Goal: Task Accomplishment & Management: Complete application form

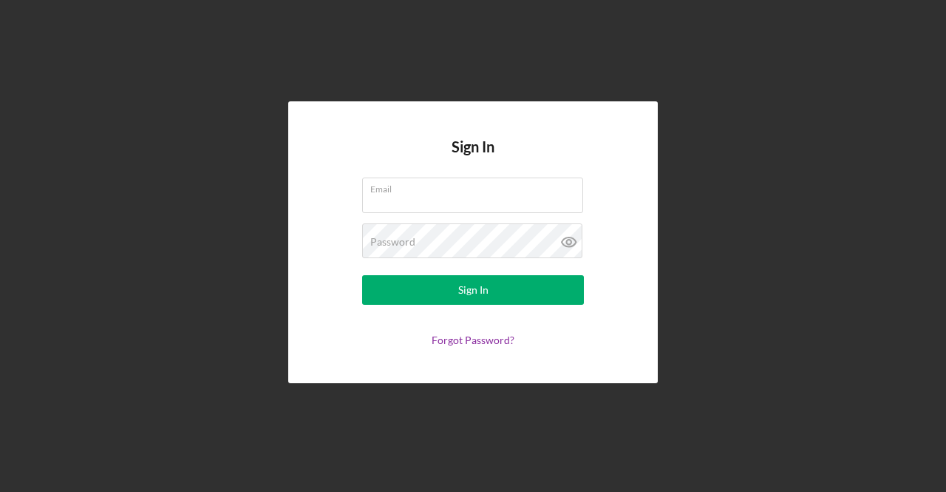
type input "[EMAIL_ADDRESS][DOMAIN_NAME]"
click at [362, 275] on button "Sign In" at bounding box center [473, 290] width 222 height 30
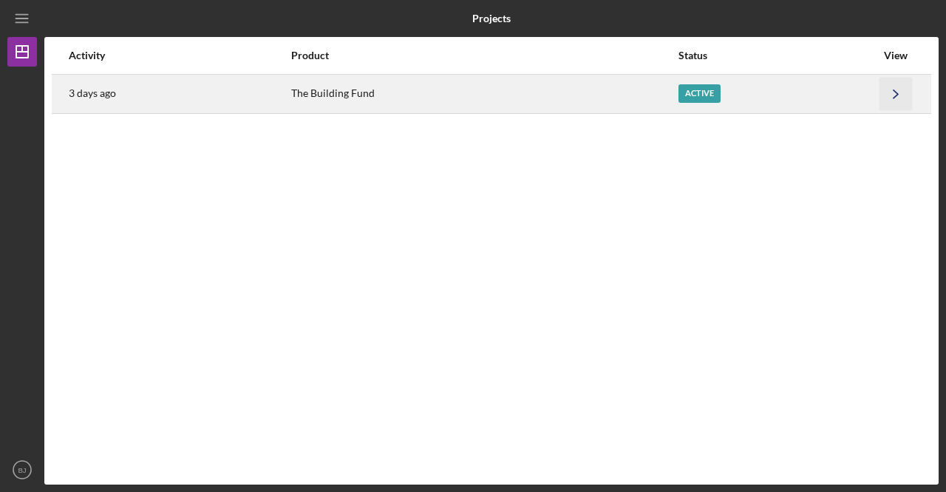
click at [891, 94] on icon "Icon/Navigate" at bounding box center [896, 93] width 33 height 33
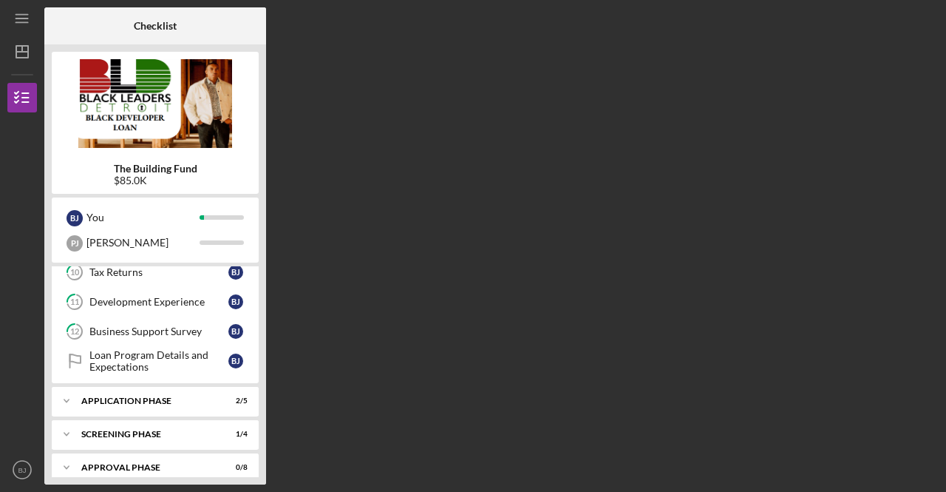
scroll to position [341, 0]
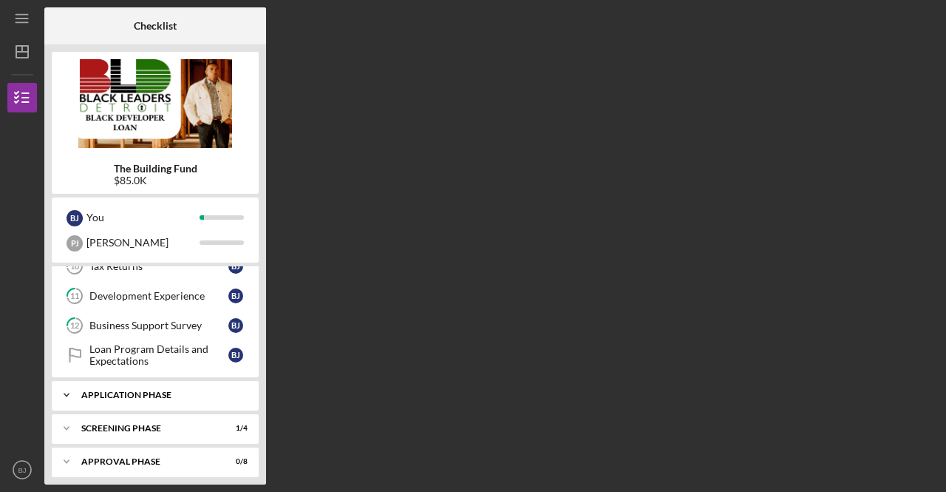
click at [166, 391] on div "Application Phase" at bounding box center [160, 394] width 159 height 9
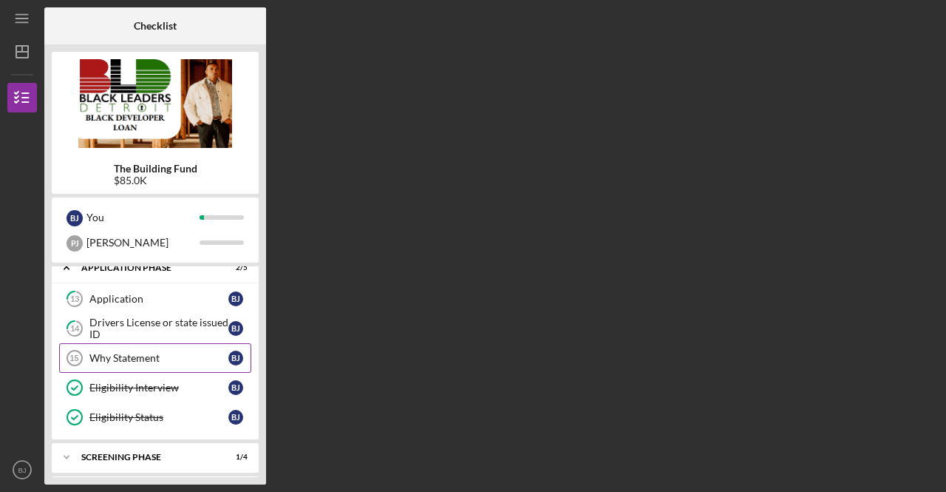
scroll to position [494, 0]
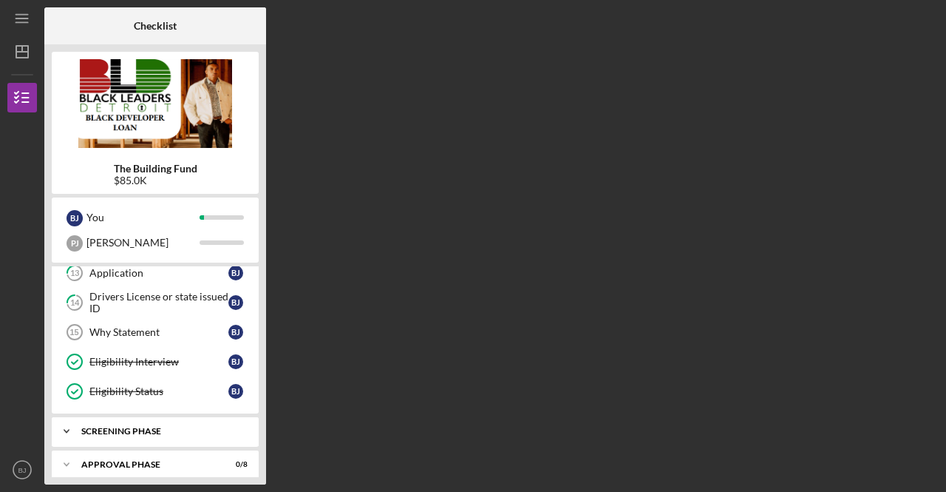
click at [122, 416] on div "Icon/Expander Screening Phase 1 / 4" at bounding box center [155, 431] width 207 height 30
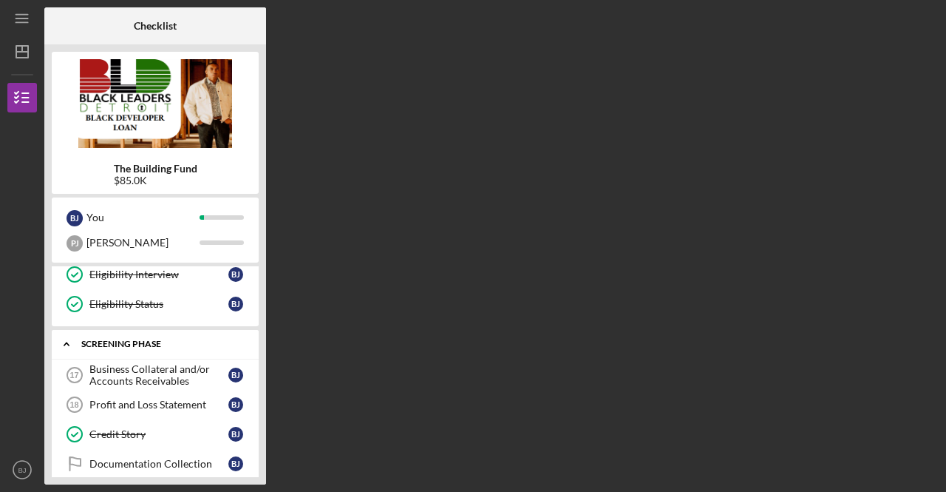
scroll to position [585, 0]
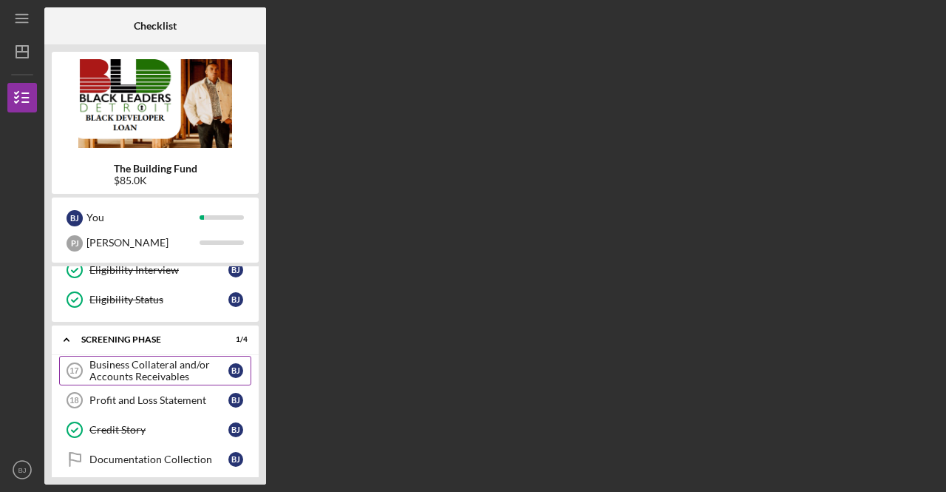
click at [123, 367] on div "Business Collateral and/or Accounts Receivables" at bounding box center [158, 370] width 139 height 24
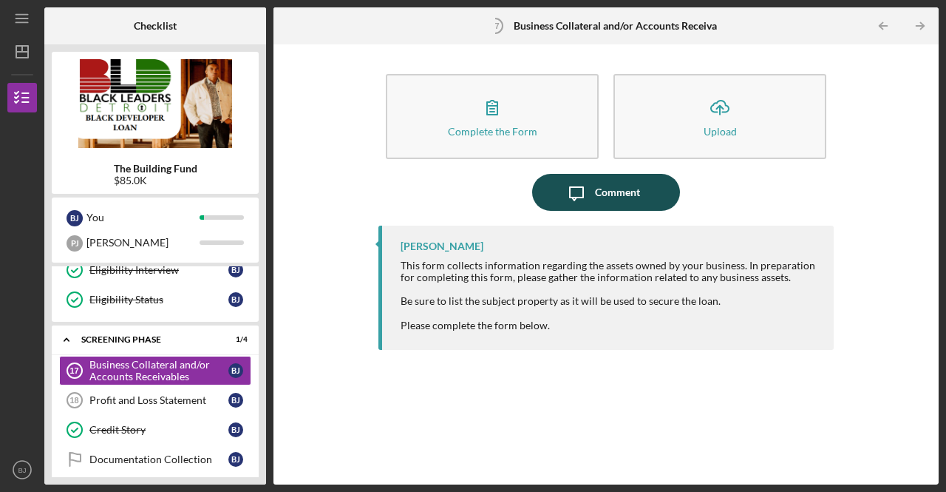
click at [613, 183] on div "Comment" at bounding box center [617, 192] width 45 height 37
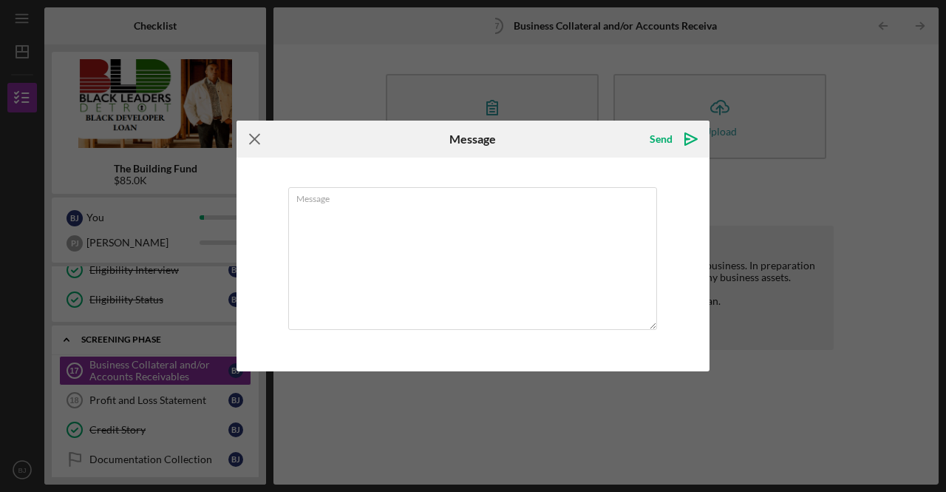
click at [259, 127] on icon "Icon/Menu Close" at bounding box center [255, 138] width 37 height 37
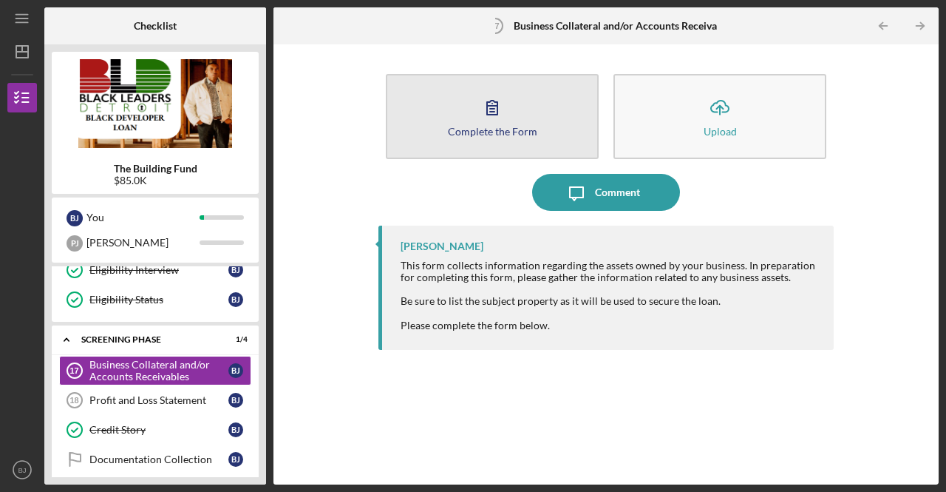
click at [469, 109] on button "Complete the Form Form" at bounding box center [492, 116] width 213 height 85
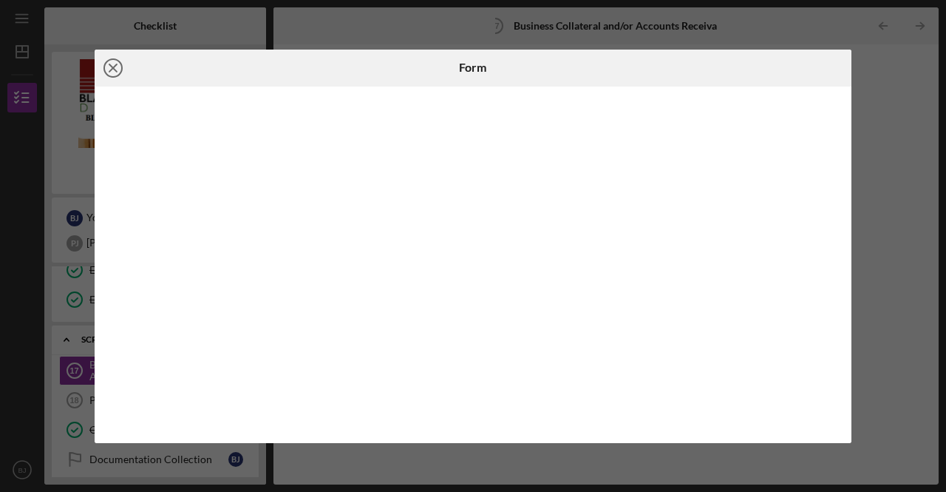
click at [104, 67] on circle at bounding box center [113, 68] width 18 height 18
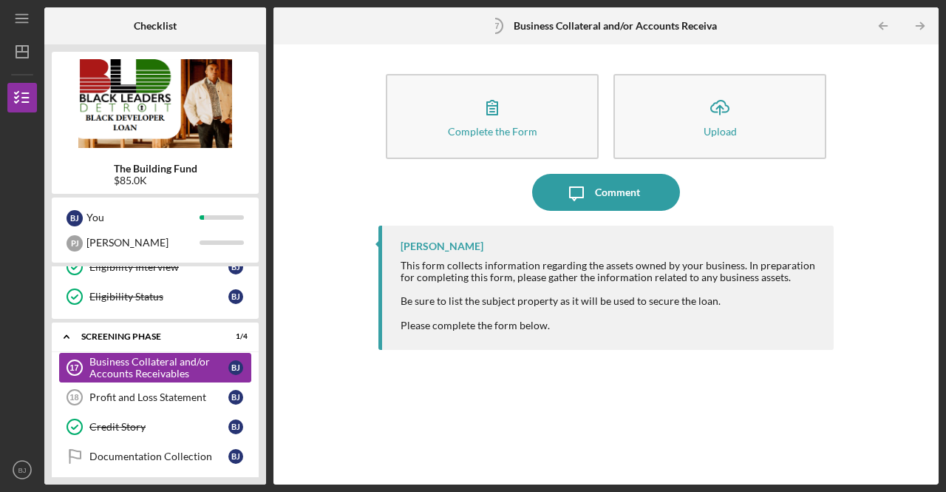
scroll to position [585, 0]
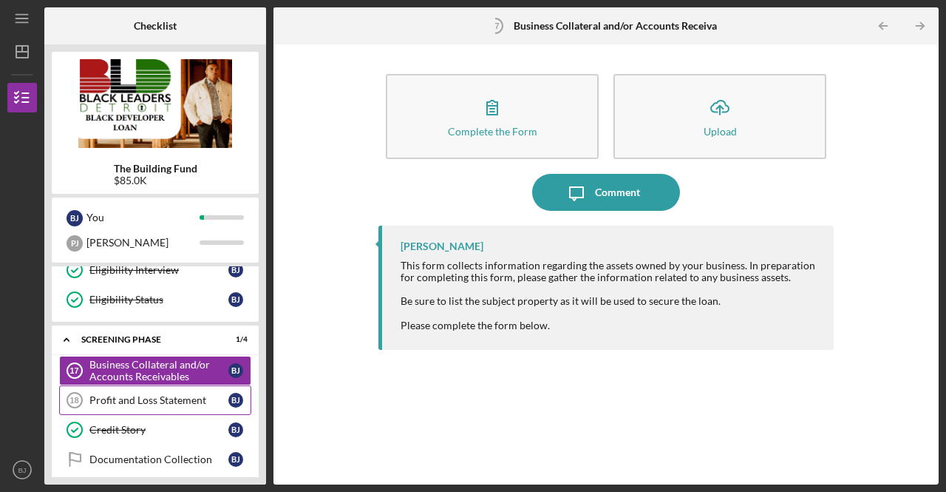
click at [155, 394] on div "Profit and Loss Statement" at bounding box center [158, 400] width 139 height 12
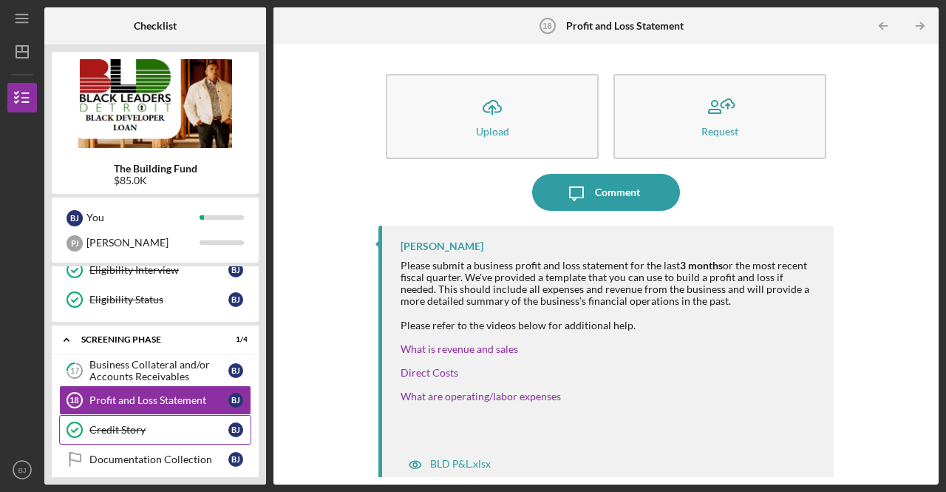
click at [137, 424] on div "Credit Story" at bounding box center [158, 430] width 139 height 12
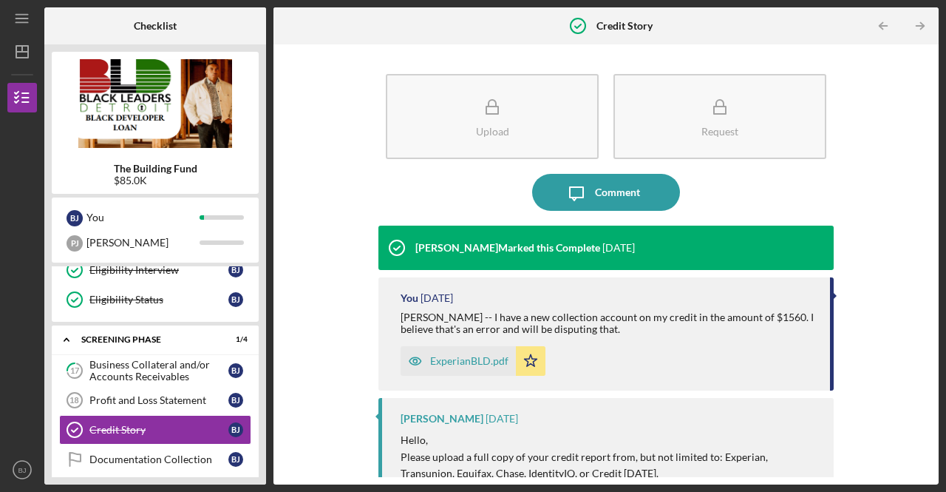
scroll to position [1, 0]
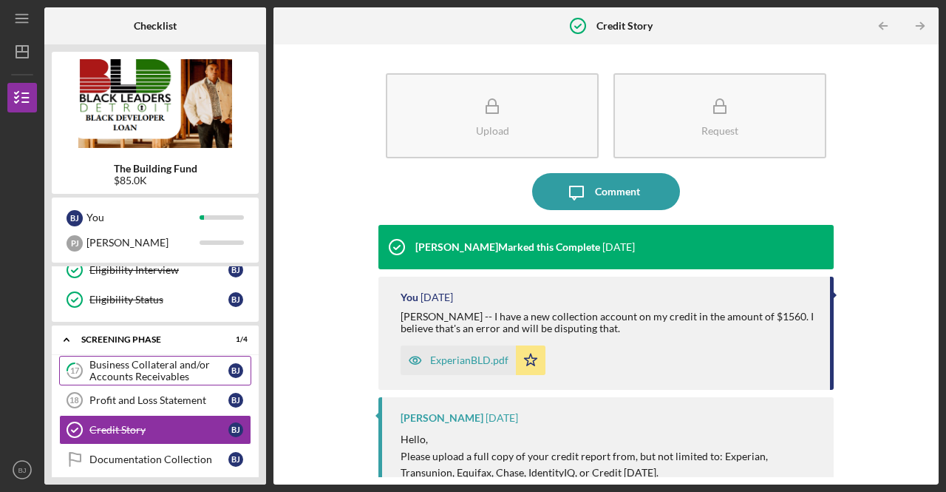
click at [160, 360] on div "Business Collateral and/or Accounts Receivables" at bounding box center [158, 370] width 139 height 24
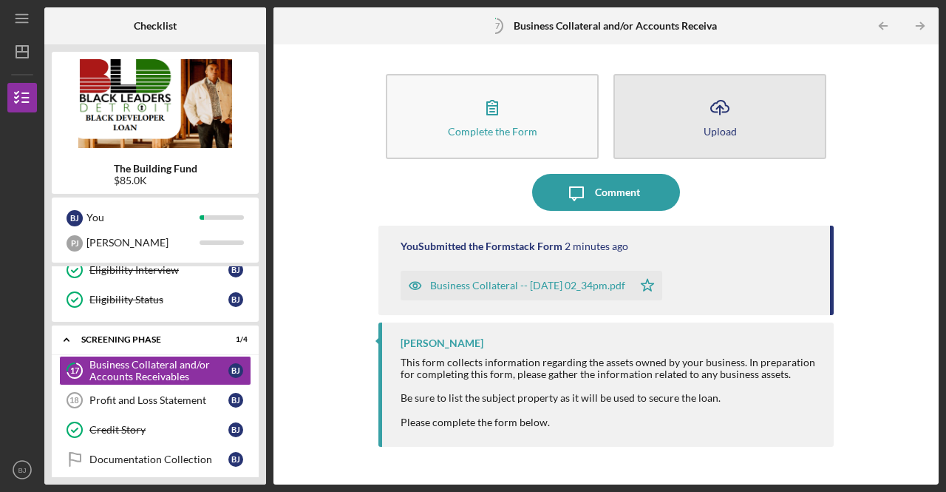
click at [701, 119] on button "Icon/Upload Upload" at bounding box center [719, 116] width 213 height 85
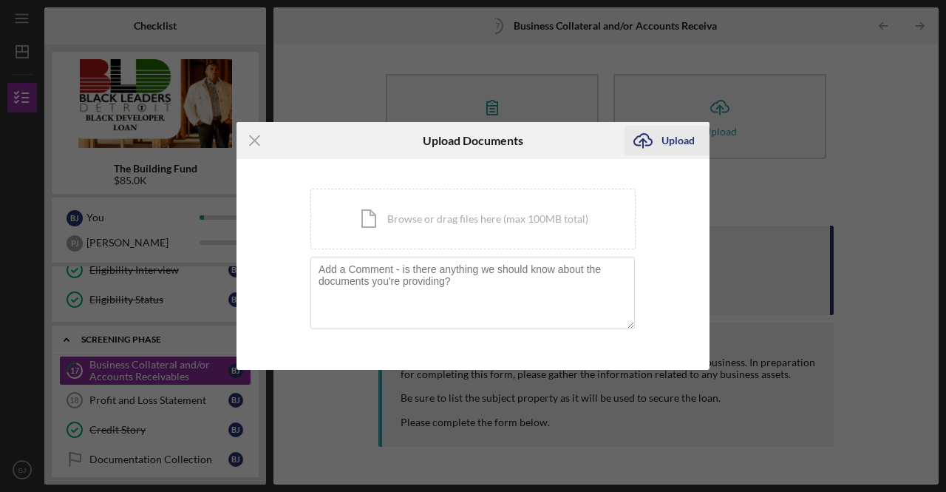
click at [663, 135] on div "Upload" at bounding box center [678, 141] width 33 height 30
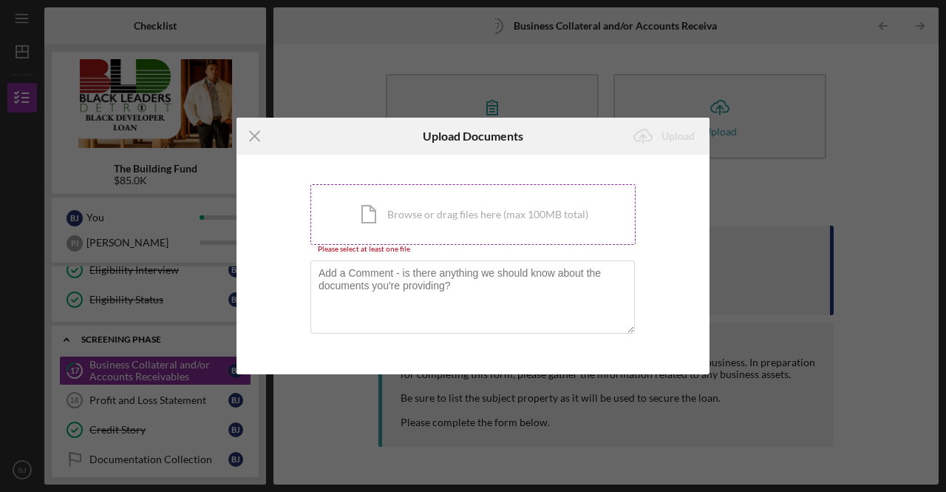
click at [435, 222] on div "Icon/Document Browse or drag files here (max 100MB total) Tap to choose files o…" at bounding box center [472, 214] width 325 height 61
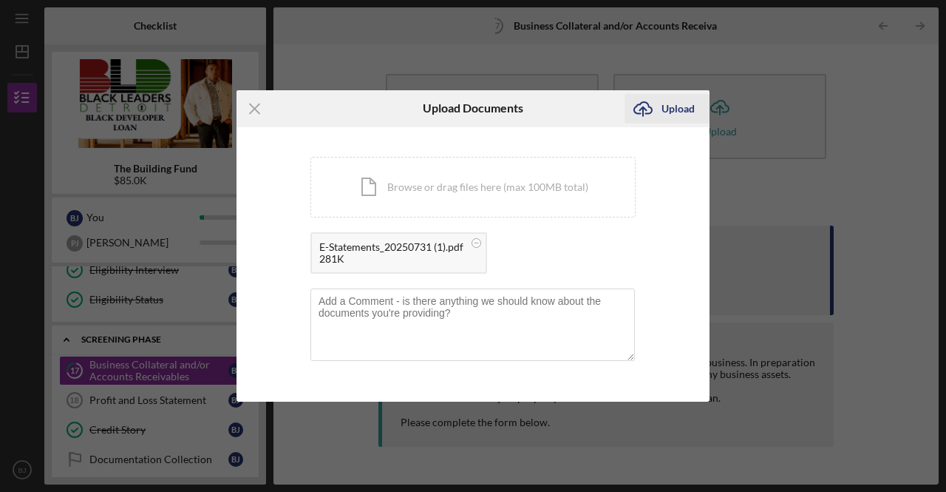
click at [679, 109] on div "Upload" at bounding box center [678, 109] width 33 height 30
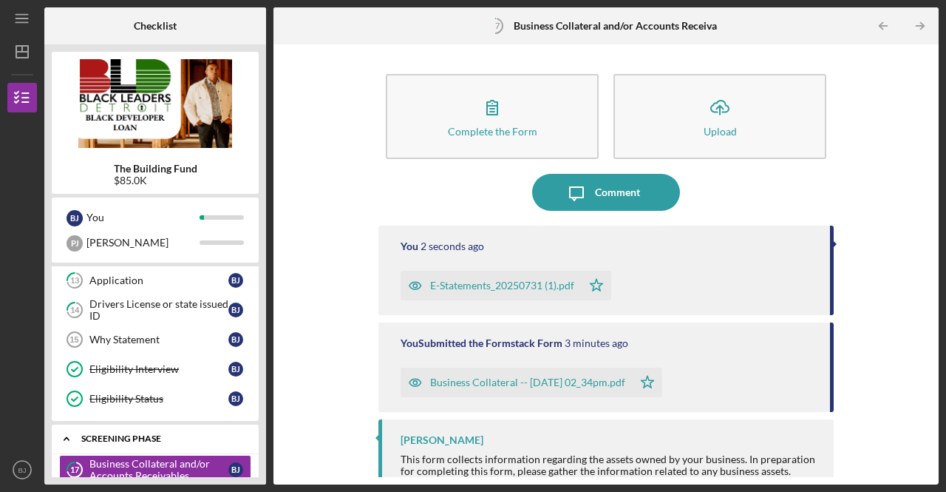
scroll to position [486, 0]
click at [157, 333] on div "Why Statement" at bounding box center [158, 339] width 139 height 12
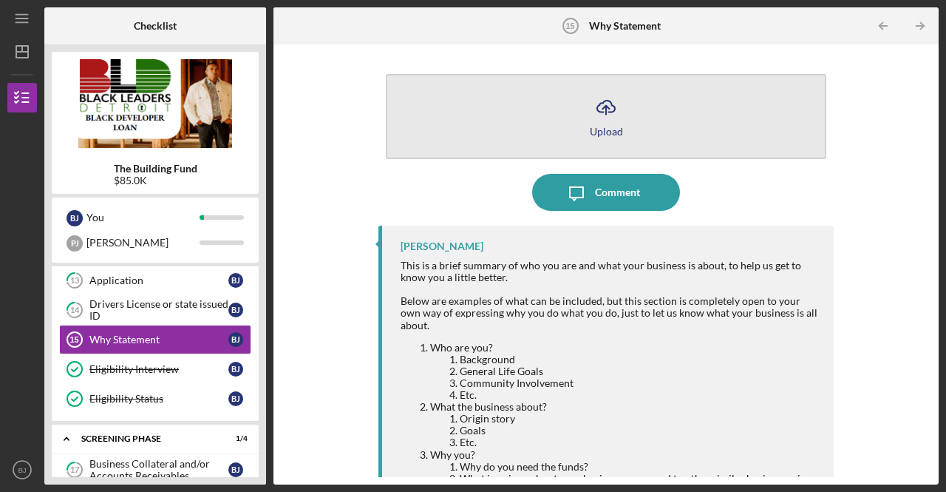
click at [492, 127] on button "Icon/Upload Upload" at bounding box center [606, 116] width 441 height 85
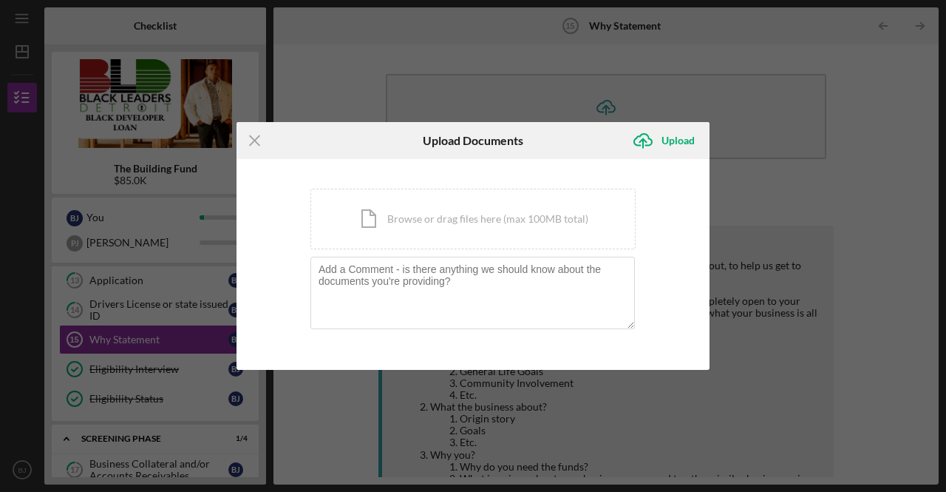
click at [431, 67] on div "Icon/Menu Close Upload Documents Icon/Upload Upload You're uploading documents …" at bounding box center [473, 246] width 946 height 492
click at [253, 137] on icon "Icon/Menu Close" at bounding box center [255, 140] width 37 height 37
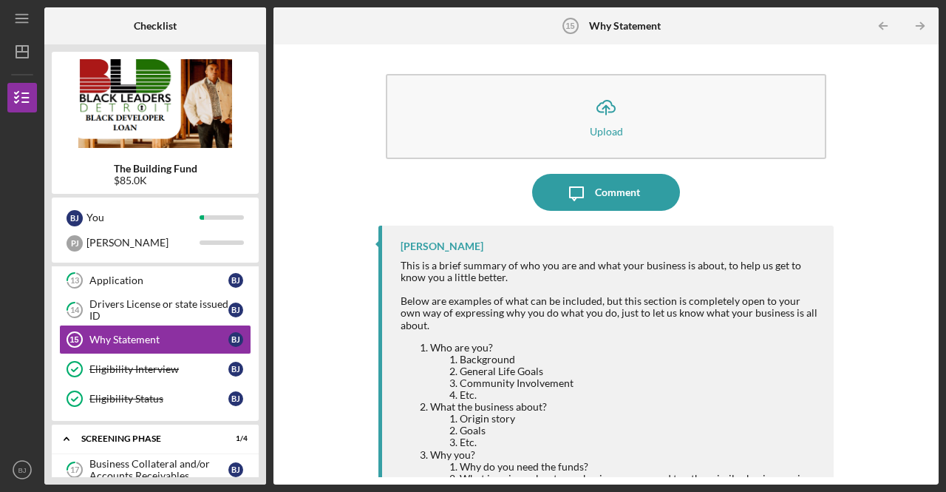
scroll to position [59, 0]
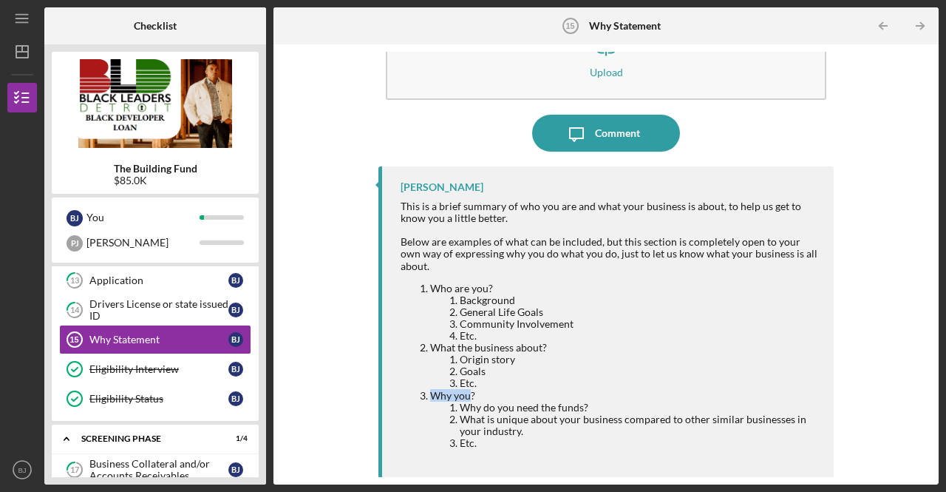
drag, startPoint x: 478, startPoint y: 398, endPoint x: 469, endPoint y: 397, distance: 9.0
click at [469, 397] on li "Why you? Why do you need the funds? What is unique about your business compared…" at bounding box center [624, 419] width 389 height 59
click at [481, 396] on li "Why you? Why do you need the funds? What is unique about your business compared…" at bounding box center [624, 419] width 389 height 59
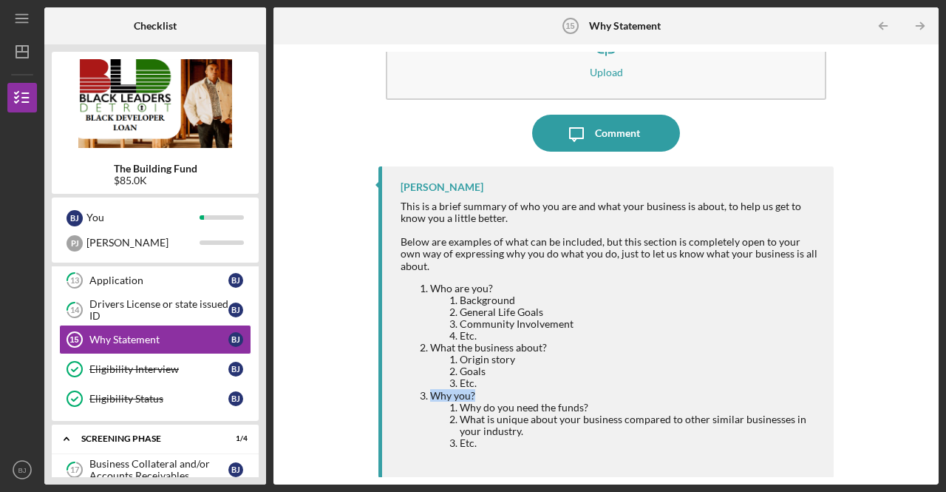
click at [472, 392] on li "Why you? Why do you need the funds? What is unique about your business compared…" at bounding box center [624, 419] width 389 height 59
copy li "Why you?"
drag, startPoint x: 549, startPoint y: 347, endPoint x: 537, endPoint y: 353, distance: 13.9
click at [537, 353] on li "What the business about? Origin story Goals Etc." at bounding box center [624, 364] width 389 height 47
click at [548, 356] on li "Origin story" at bounding box center [639, 359] width 359 height 12
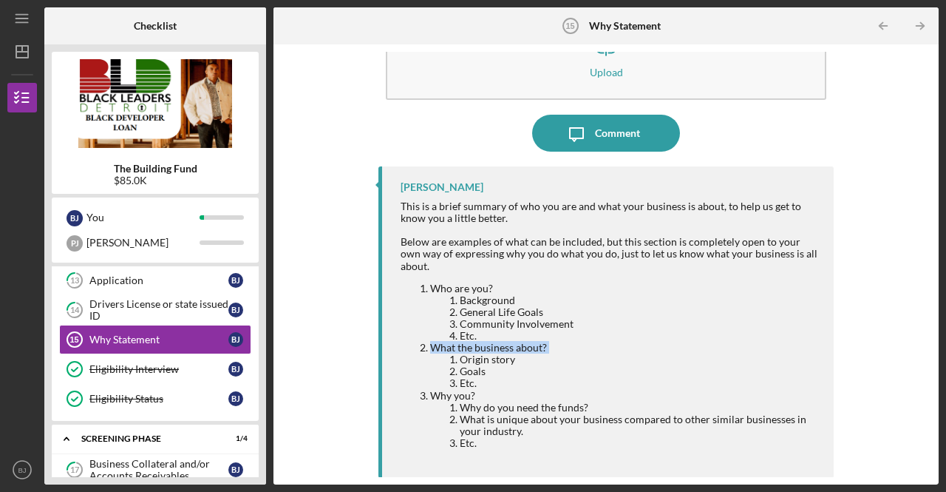
drag, startPoint x: 545, startPoint y: 345, endPoint x: 430, endPoint y: 358, distance: 115.3
click at [430, 358] on li "What the business about? Origin story Goals Etc." at bounding box center [624, 364] width 389 height 47
copy li "What the business about?"
click at [490, 289] on li "Who are you? Background General Life Goals Community Involvement Etc." at bounding box center [624, 311] width 389 height 59
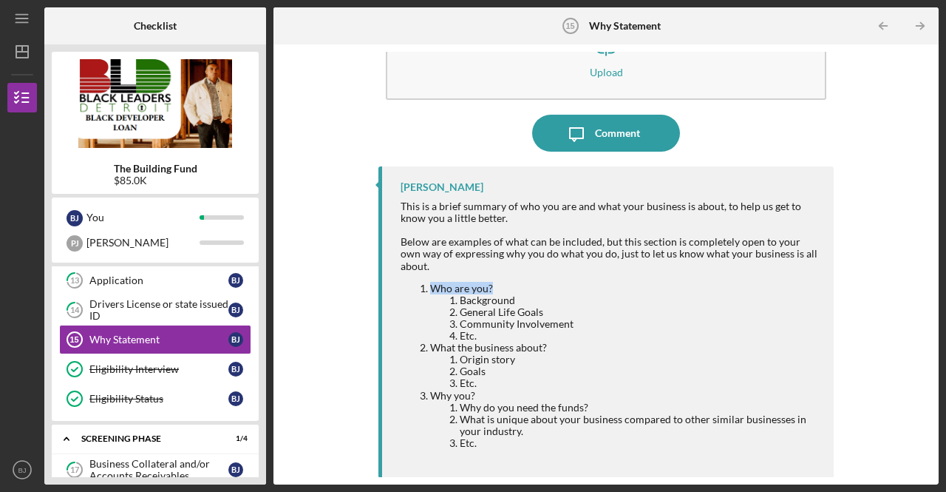
copy li "Who are you?"
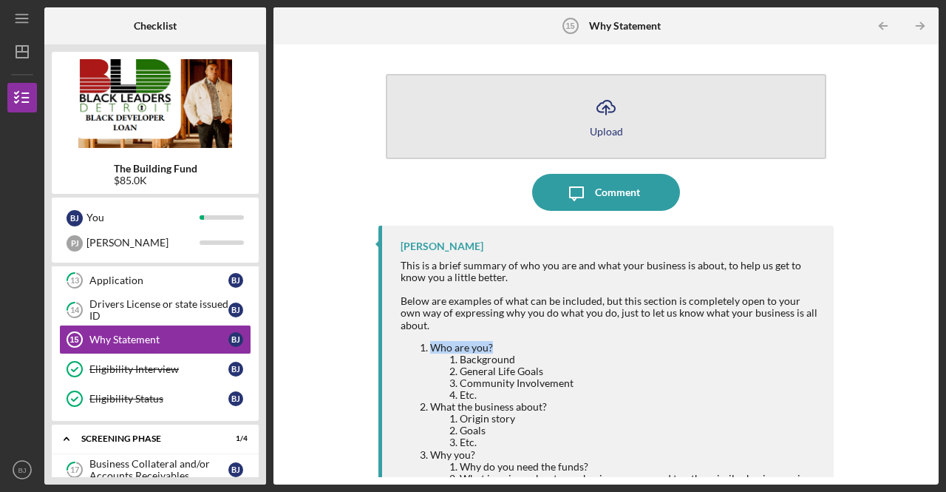
click at [554, 112] on button "Icon/Upload Upload" at bounding box center [606, 116] width 441 height 85
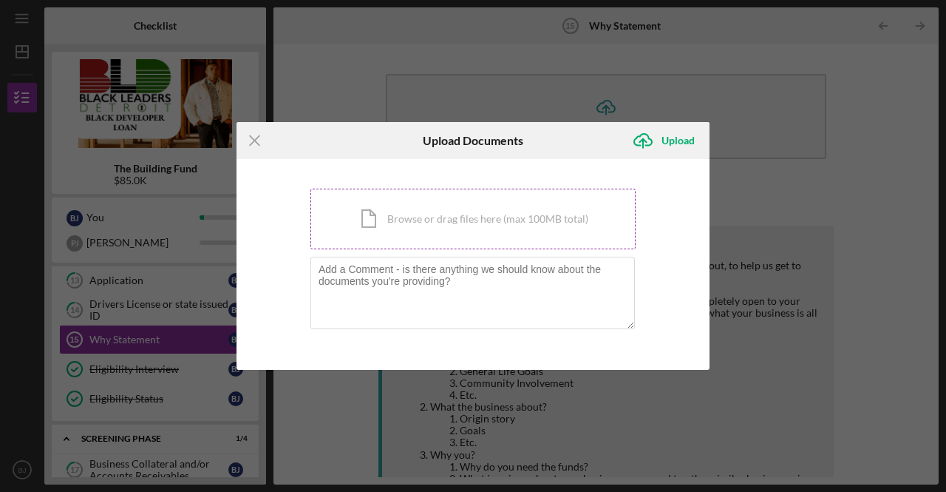
click at [420, 208] on div "Icon/Document Browse or drag files here (max 100MB total) Tap to choose files o…" at bounding box center [472, 218] width 325 height 61
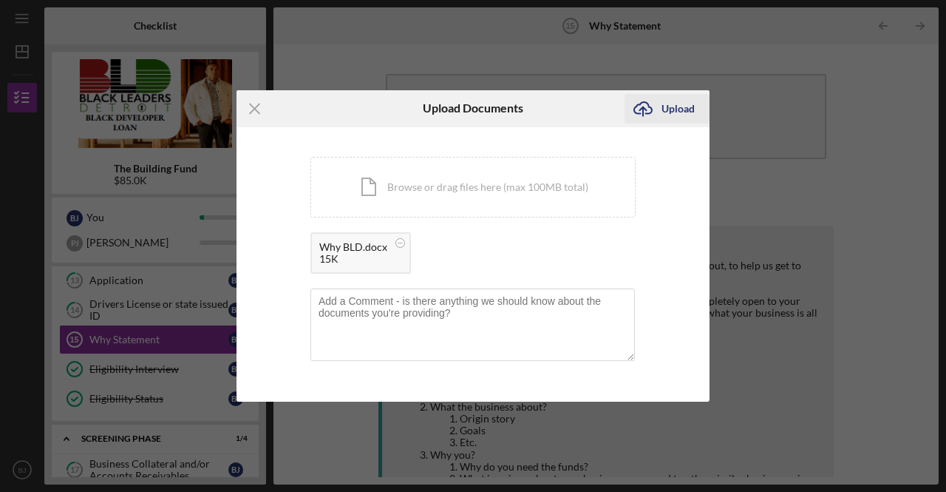
click at [664, 115] on div "Upload" at bounding box center [678, 109] width 33 height 30
